Goal: Task Accomplishment & Management: Complete application form

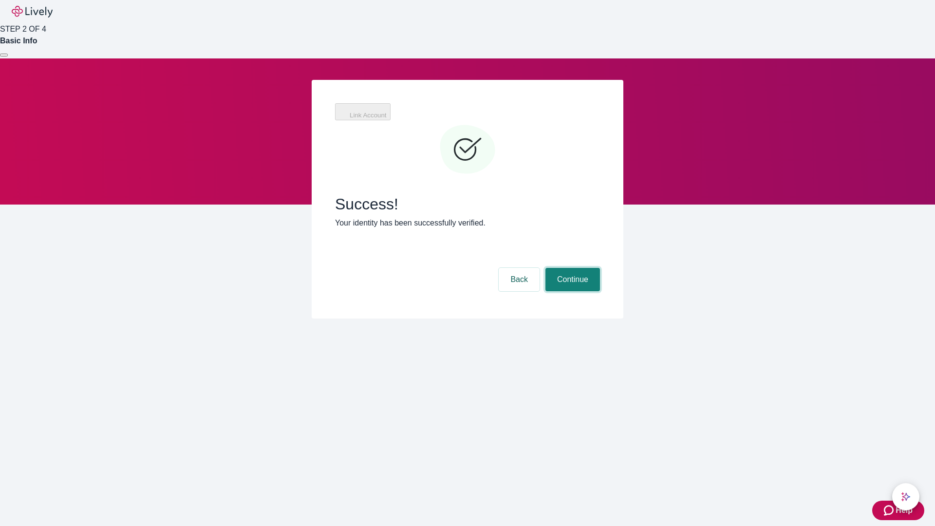
click at [571, 268] on button "Continue" at bounding box center [573, 279] width 55 height 23
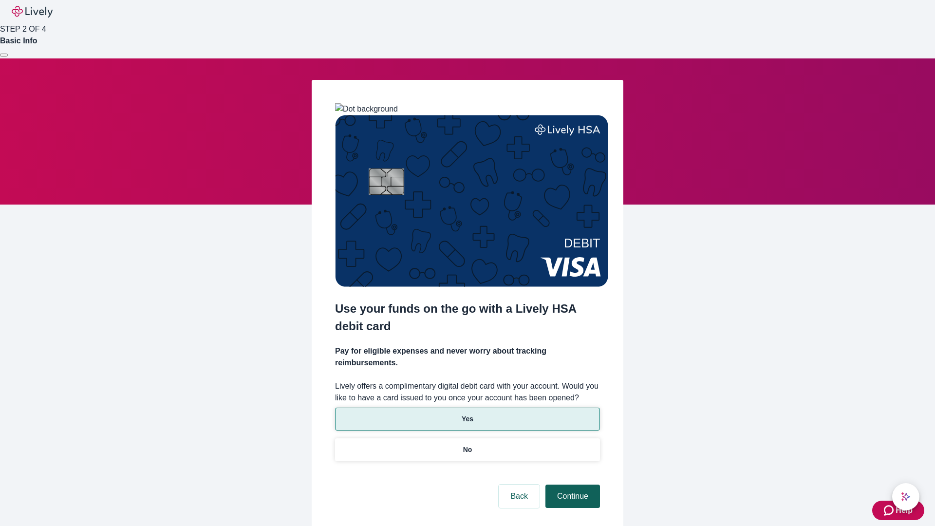
click at [467, 445] on p "No" at bounding box center [467, 450] width 9 height 10
click at [571, 485] on button "Continue" at bounding box center [573, 496] width 55 height 23
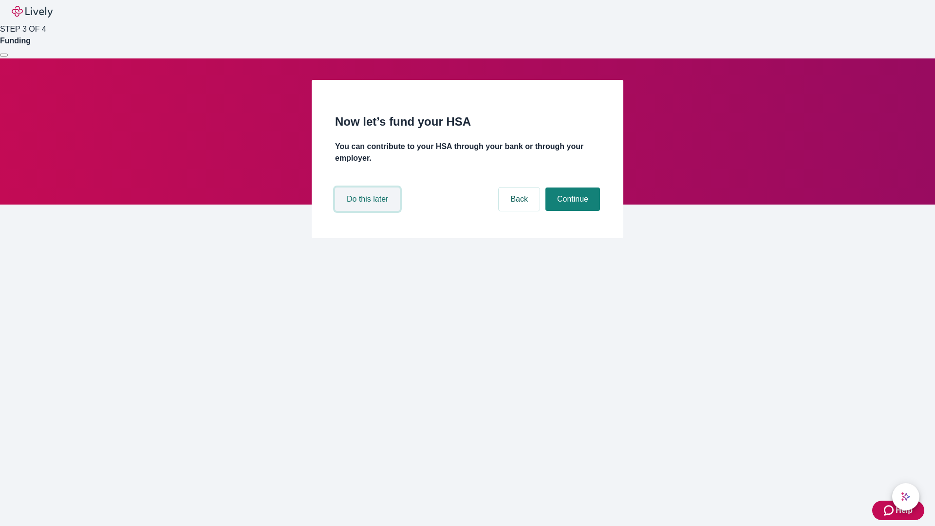
click at [369, 211] on button "Do this later" at bounding box center [367, 199] width 65 height 23
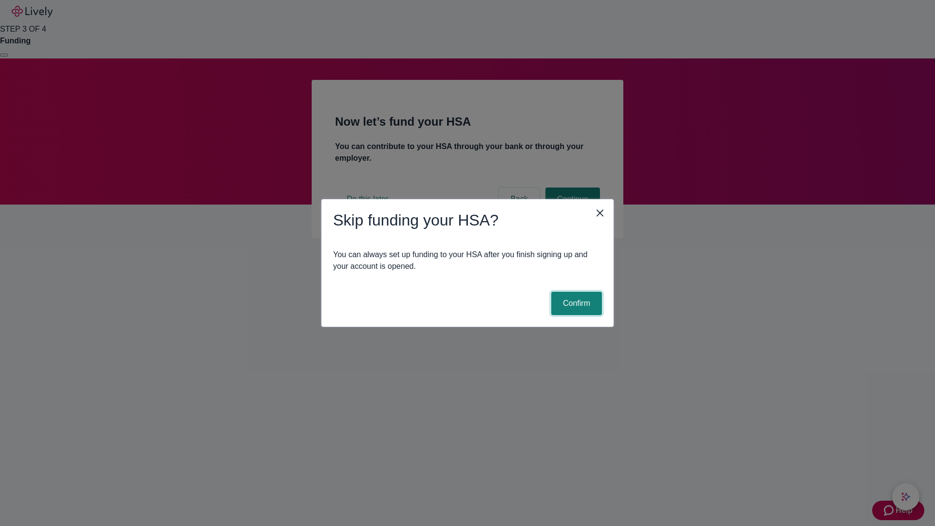
click at [575, 304] on button "Confirm" at bounding box center [576, 303] width 51 height 23
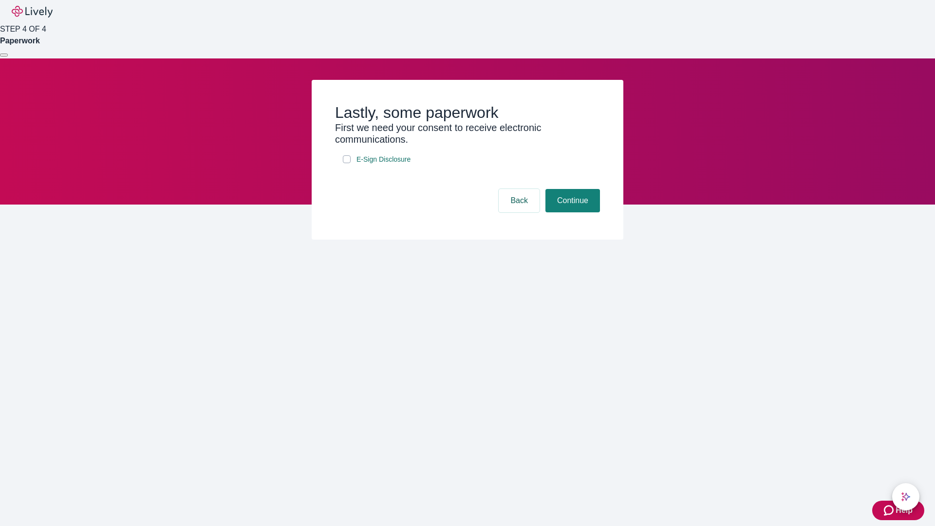
click at [347, 163] on input "E-Sign Disclosure" at bounding box center [347, 159] width 8 height 8
checkbox input "true"
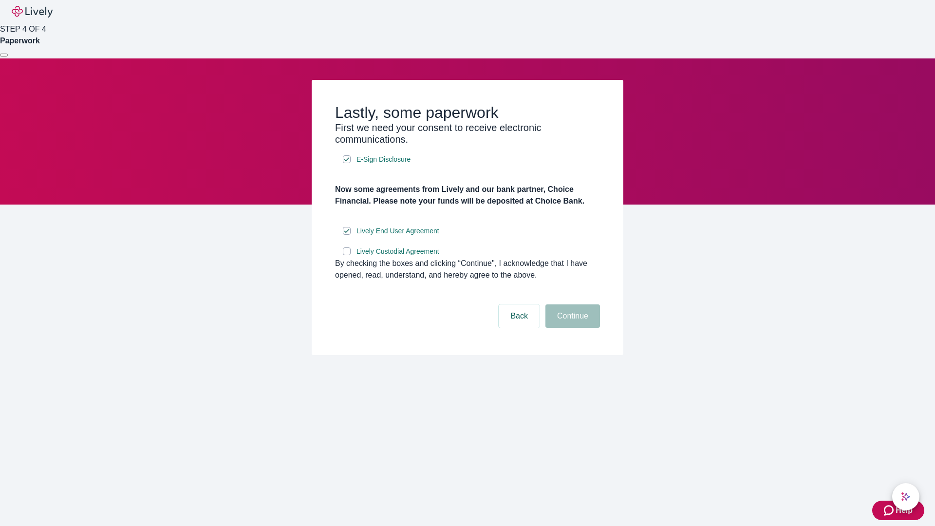
click at [347, 255] on input "Lively Custodial Agreement" at bounding box center [347, 251] width 8 height 8
checkbox input "true"
click at [571, 328] on button "Continue" at bounding box center [573, 315] width 55 height 23
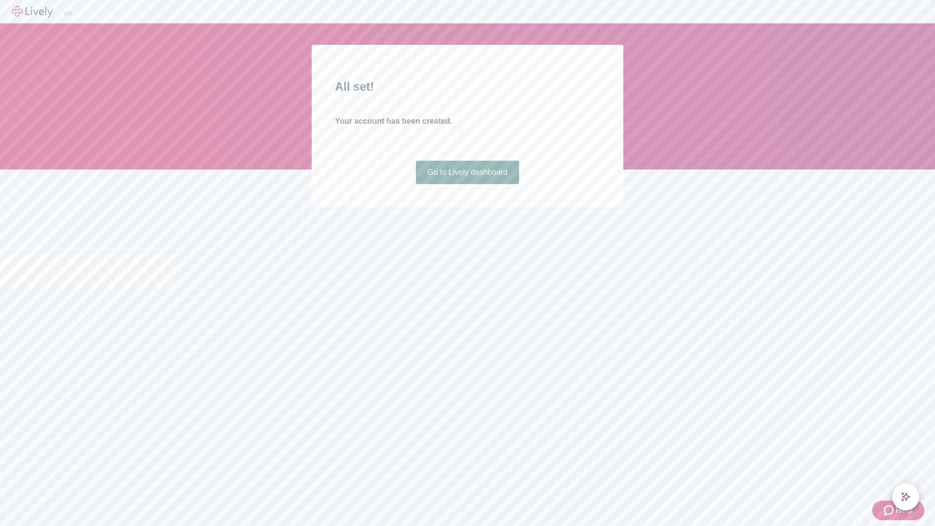
click at [467, 184] on link "Go to Lively dashboard" at bounding box center [468, 172] width 104 height 23
